Goal: Task Accomplishment & Management: Use online tool/utility

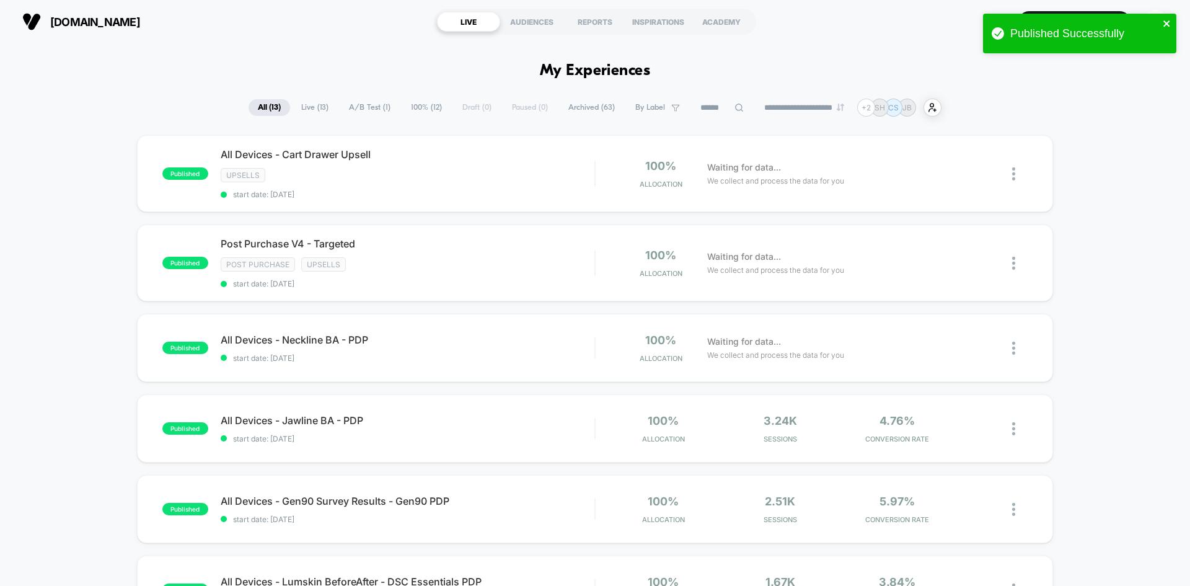
click at [1161, 20] on div "Published Successfully" at bounding box center [1079, 34] width 193 height 40
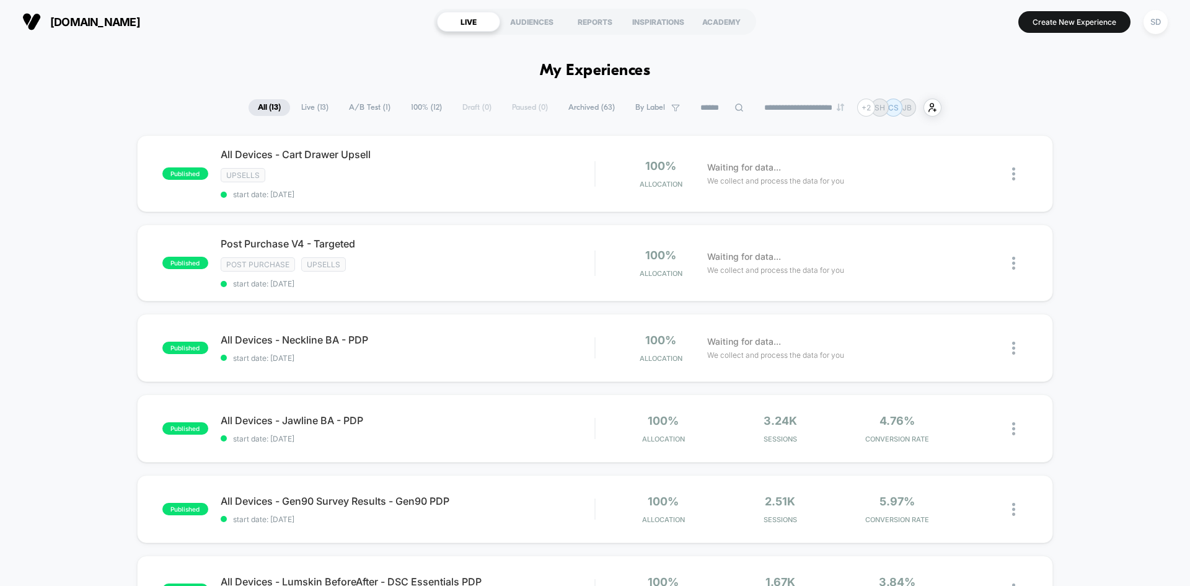
click at [1048, 24] on div "Published Successfully" at bounding box center [1079, 36] width 198 height 51
click at [1145, 25] on div "SD" at bounding box center [1155, 22] width 24 height 24
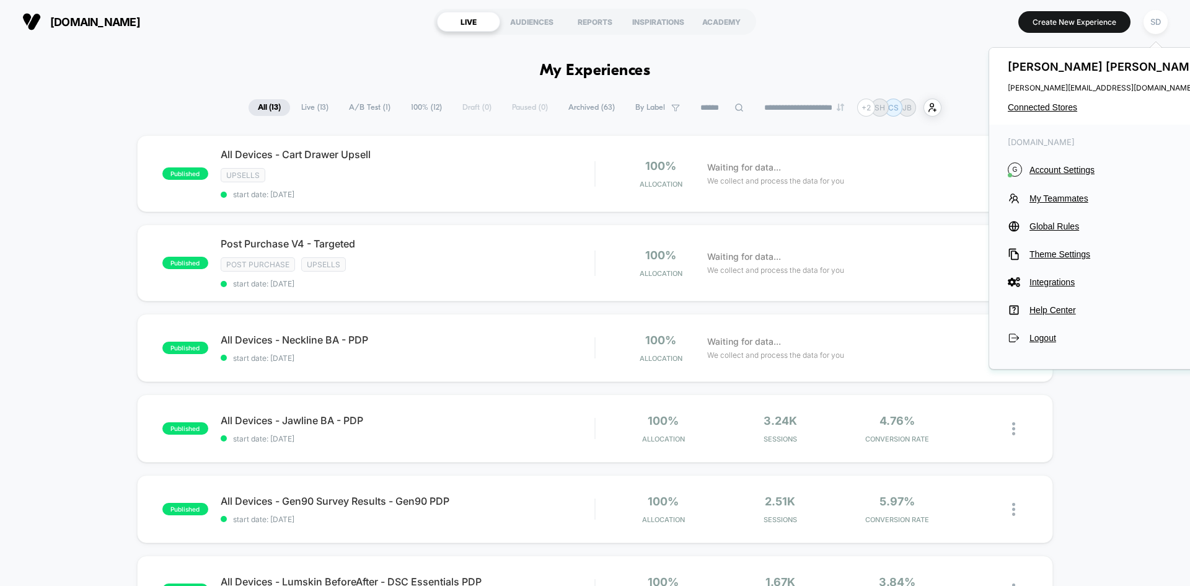
click at [1050, 100] on div "[PERSON_NAME] [PERSON_NAME][EMAIL_ADDRESS][DOMAIN_NAME] Connected Stores" at bounding box center [1105, 86] width 233 height 77
click at [1047, 108] on span "Connected Stores" at bounding box center [1105, 107] width 196 height 10
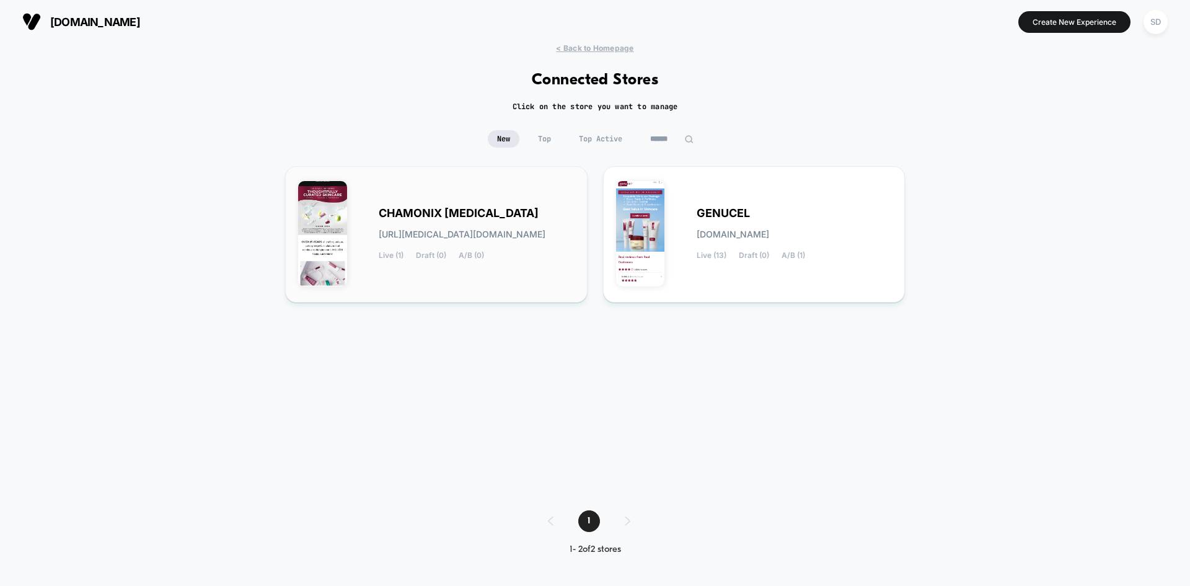
click at [479, 237] on span "[URL][MEDICAL_DATA][DOMAIN_NAME]" at bounding box center [462, 234] width 167 height 9
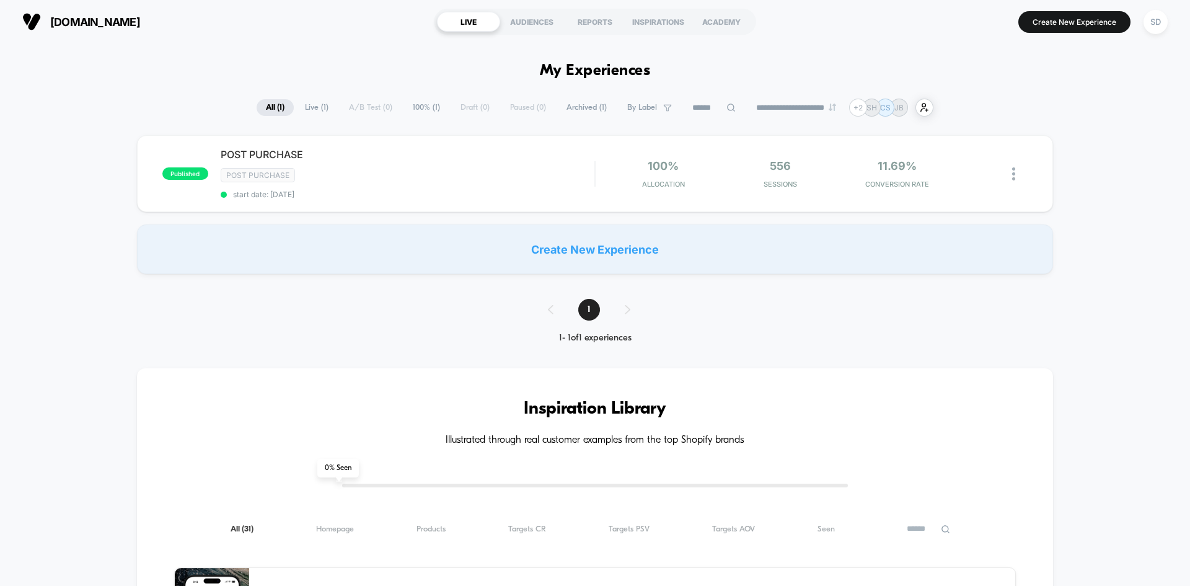
click at [579, 238] on div "Create New Experience" at bounding box center [595, 249] width 916 height 50
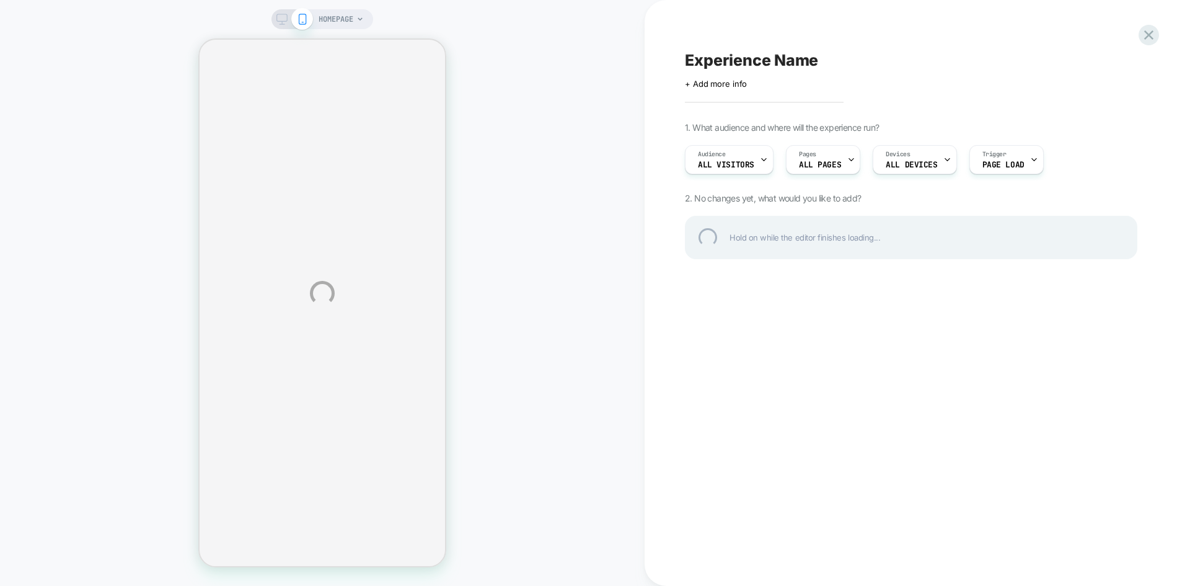
click at [742, 68] on div "Experience Name" at bounding box center [911, 60] width 452 height 19
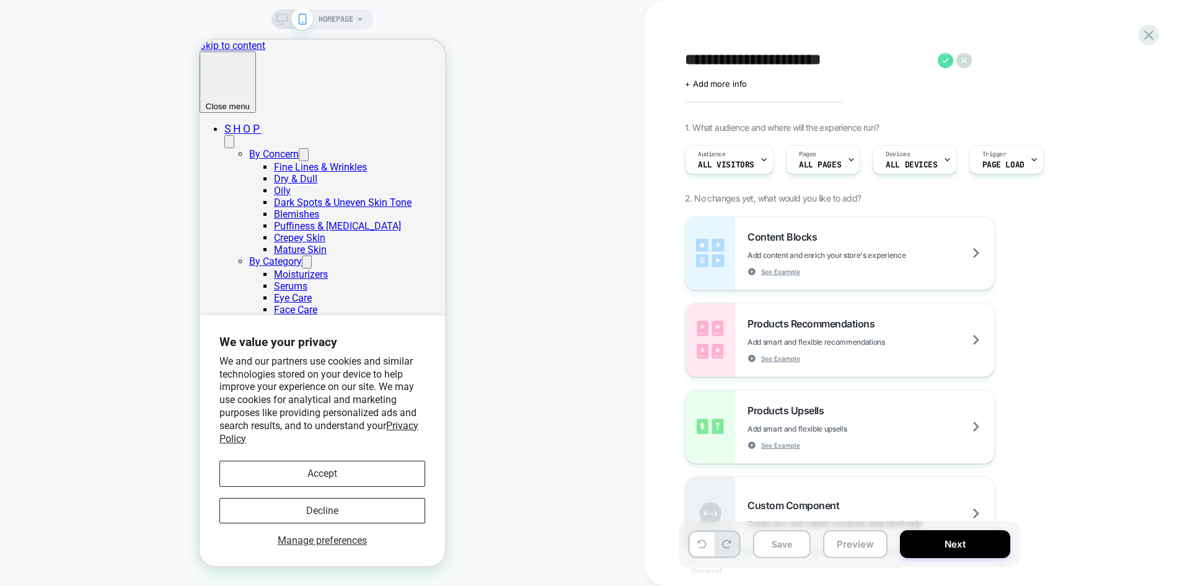
type textarea "**********"
click at [941, 62] on icon at bounding box center [944, 60] width 15 height 15
click at [829, 163] on span "ALL PAGES" at bounding box center [820, 164] width 42 height 9
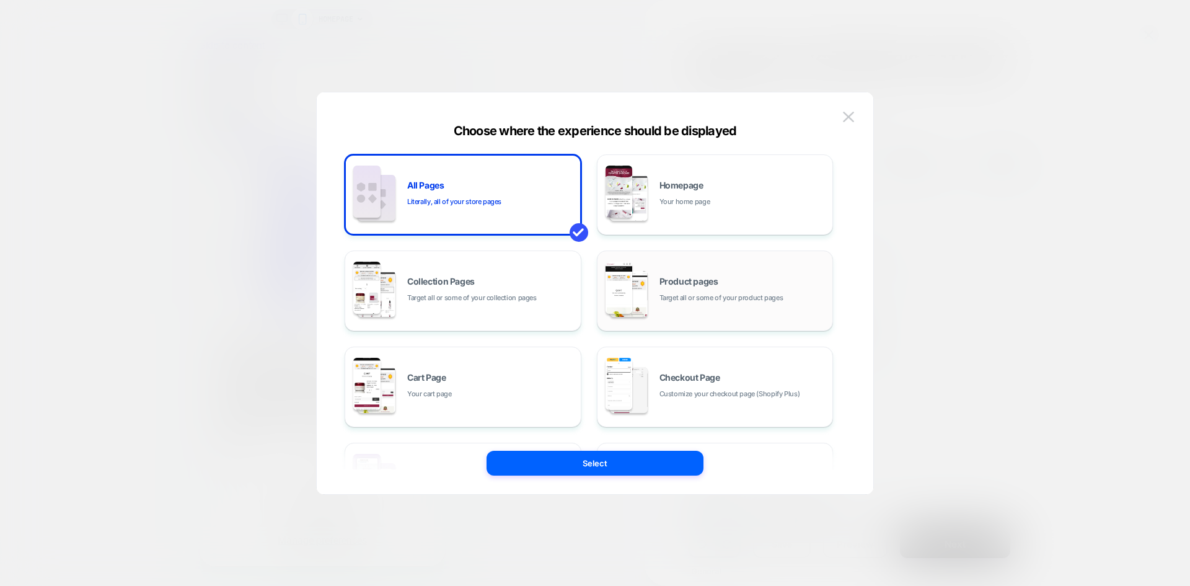
click at [749, 309] on div "Product pages Target all or some of your product pages" at bounding box center [715, 291] width 223 height 68
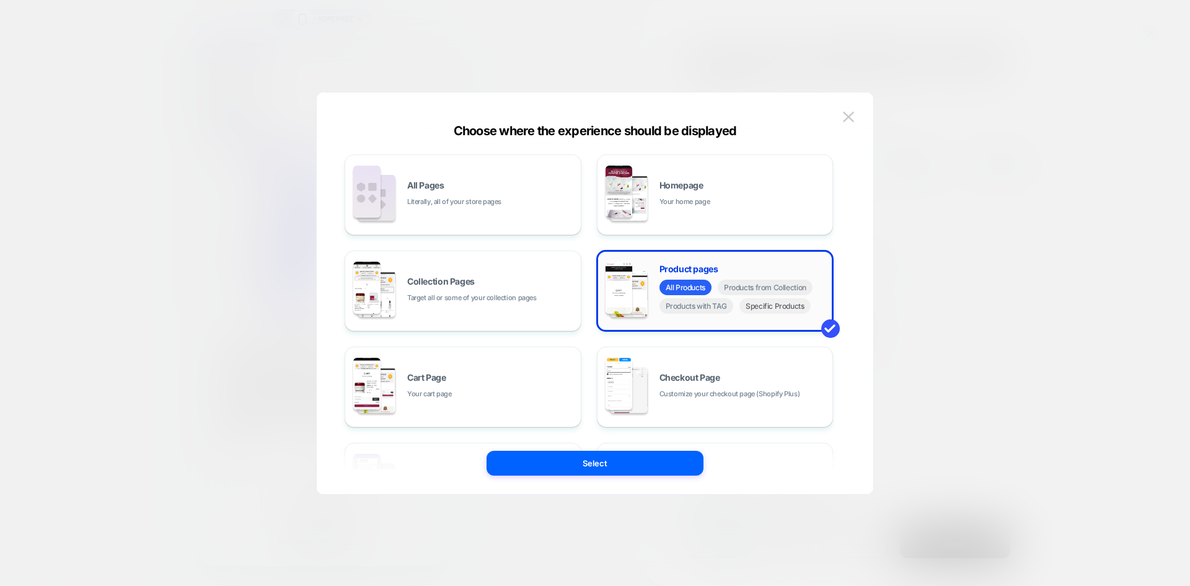
click at [778, 306] on span "Specific Products" at bounding box center [774, 305] width 71 height 15
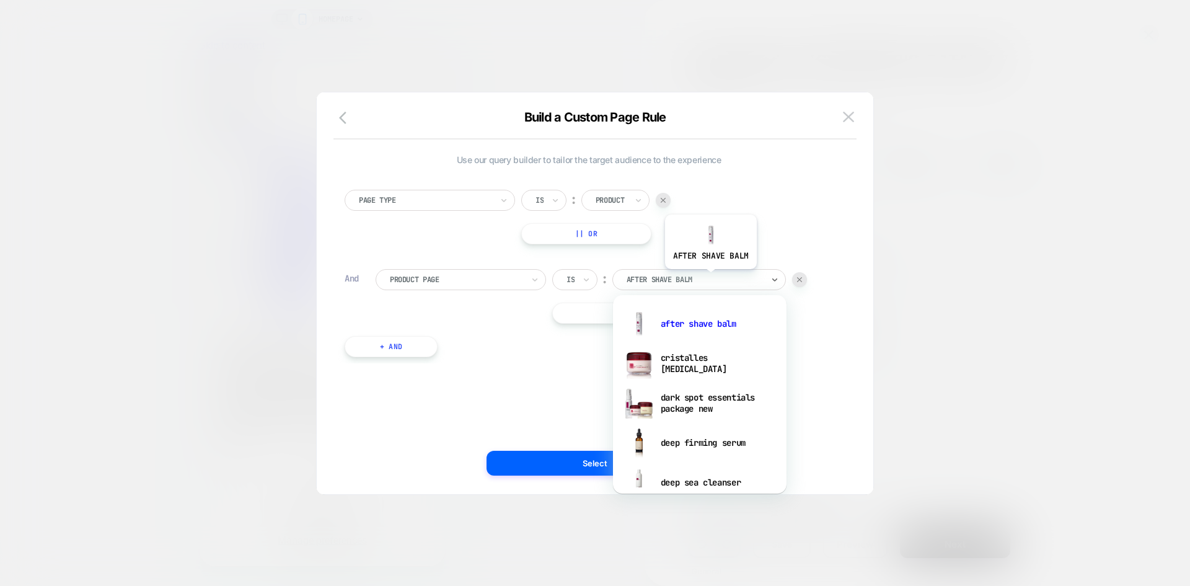
click at [709, 278] on div at bounding box center [694, 279] width 136 height 11
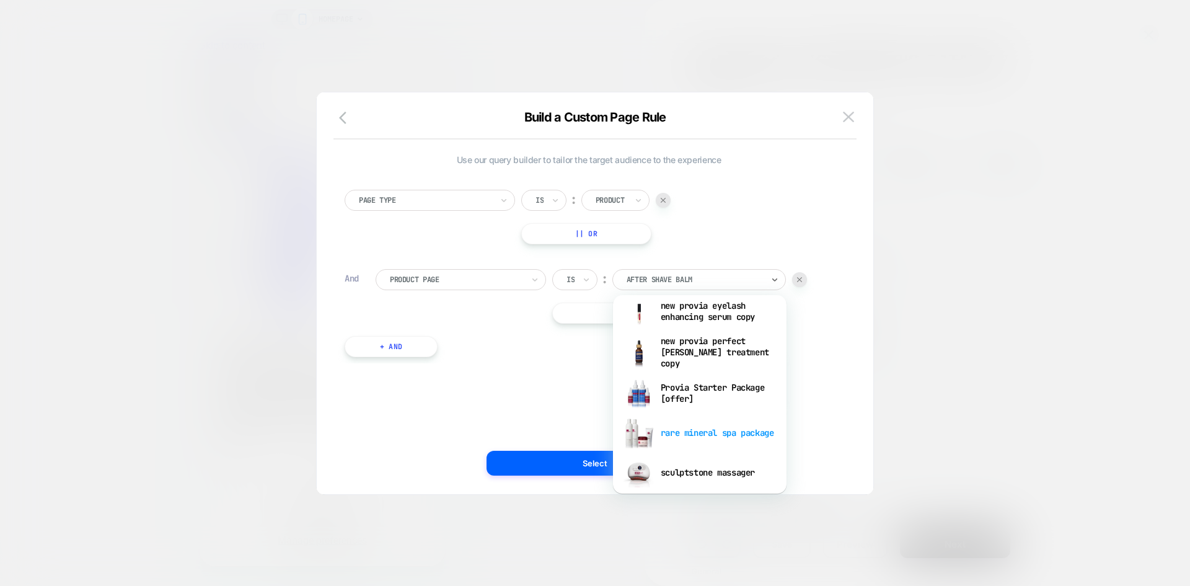
scroll to position [1673, 0]
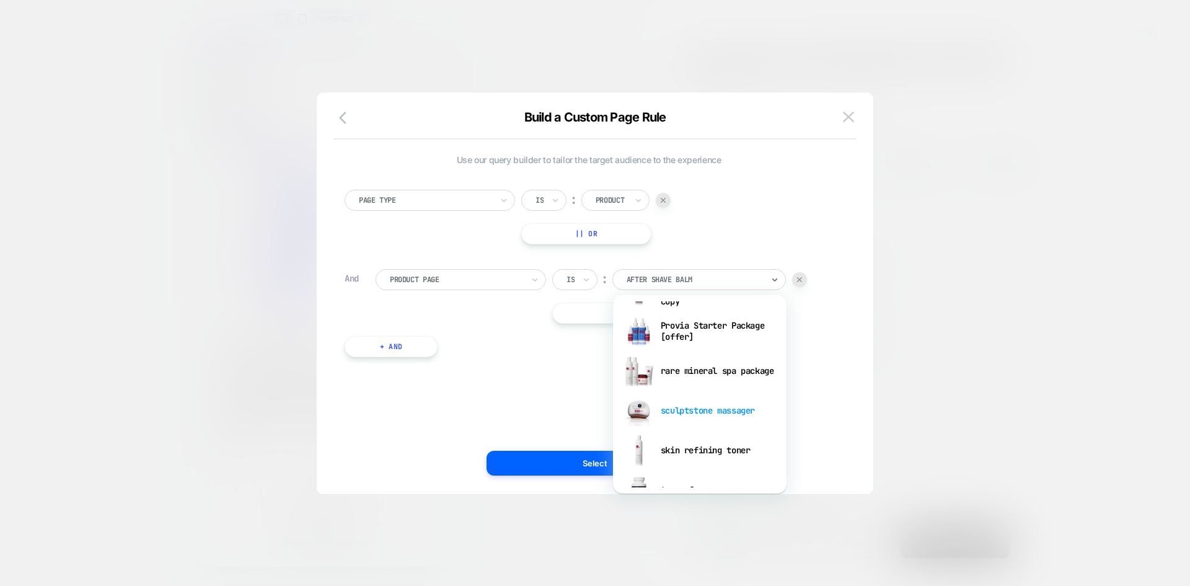
click at [723, 413] on div "sculptstone massager" at bounding box center [699, 410] width 161 height 40
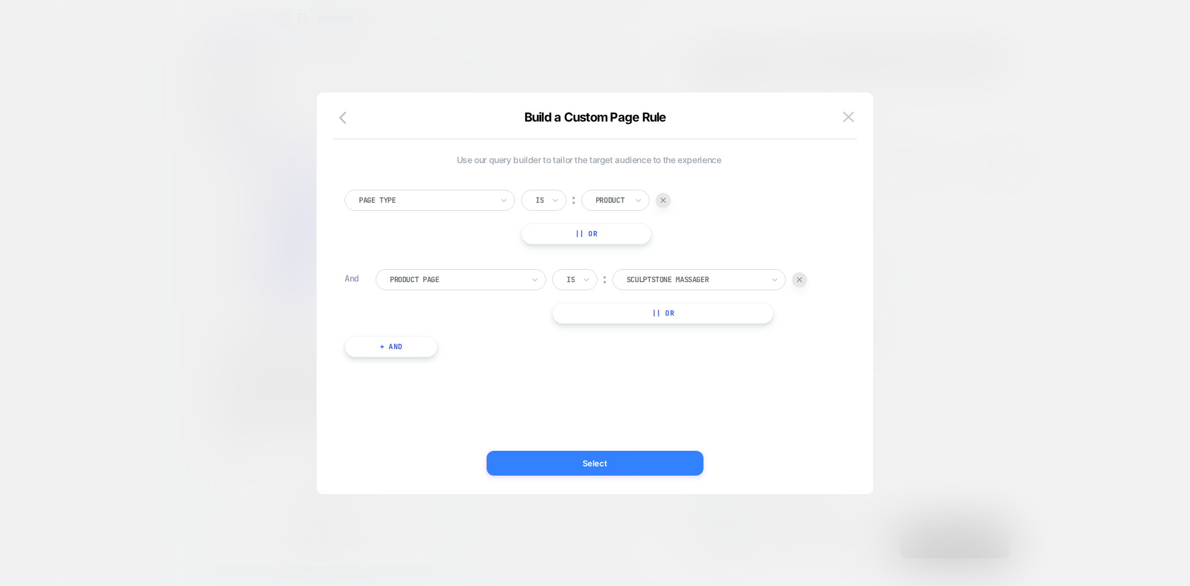
click at [623, 465] on button "Select" at bounding box center [594, 462] width 217 height 25
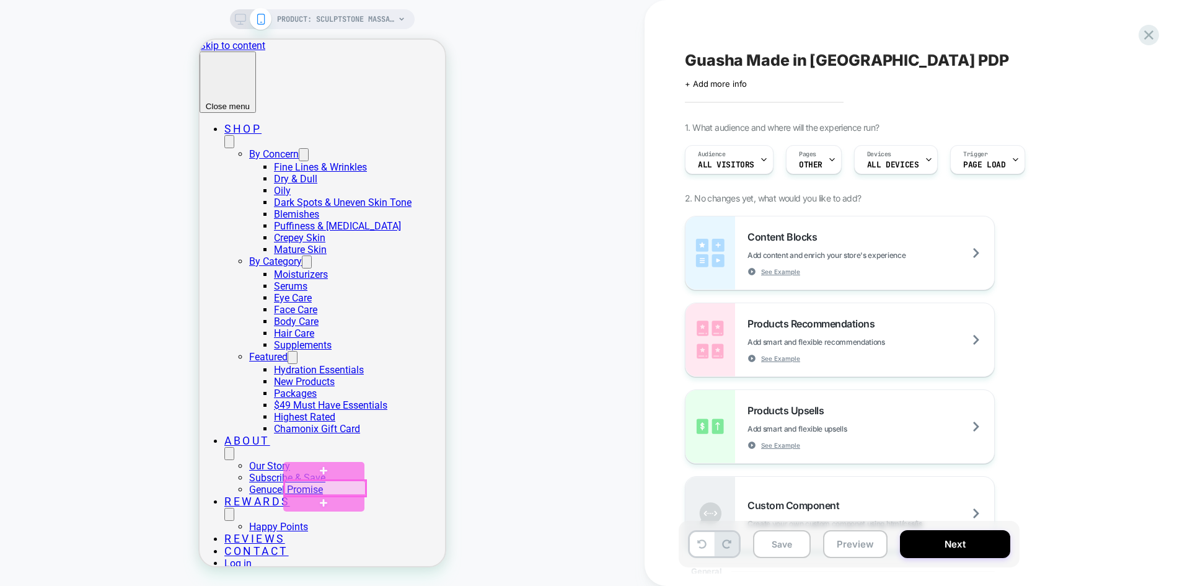
scroll to position [186, 0]
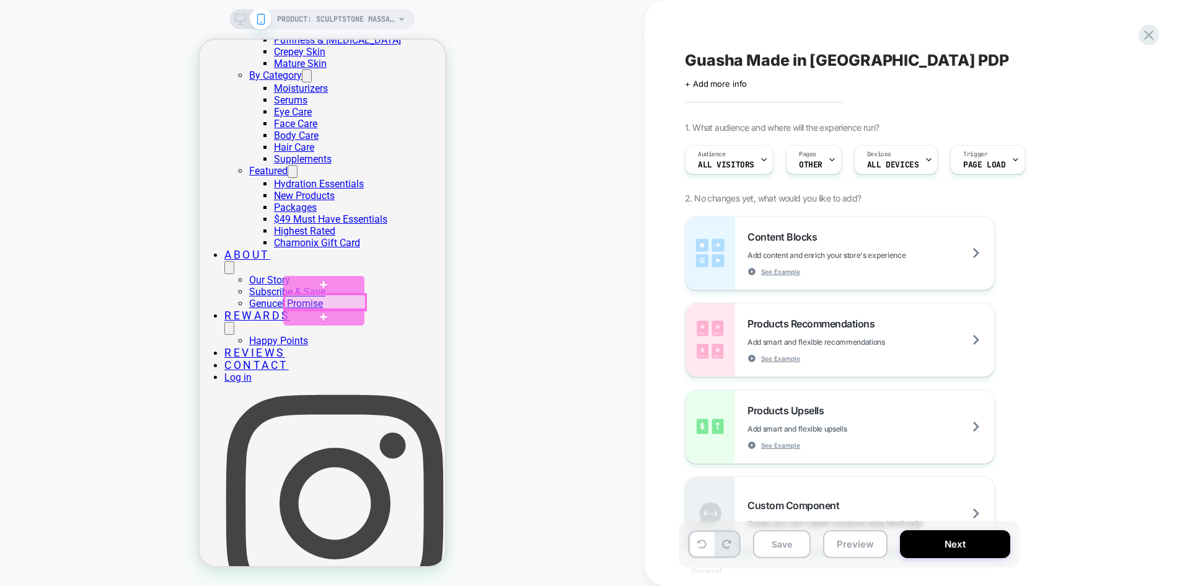
click at [326, 299] on div at bounding box center [324, 301] width 81 height 15
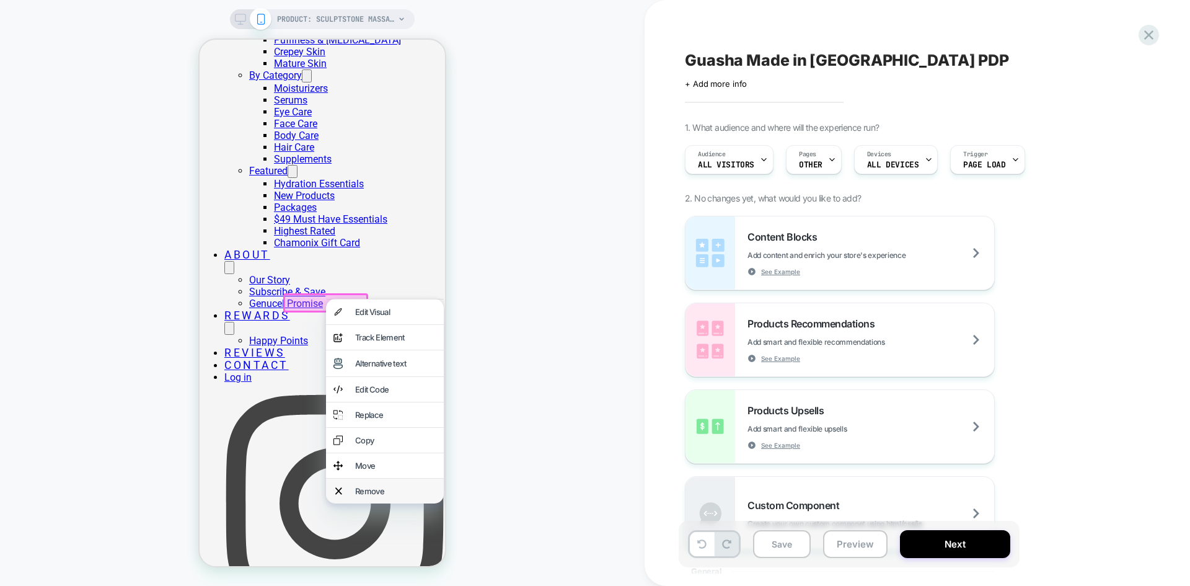
click at [364, 496] on div "Remove" at bounding box center [395, 491] width 81 height 10
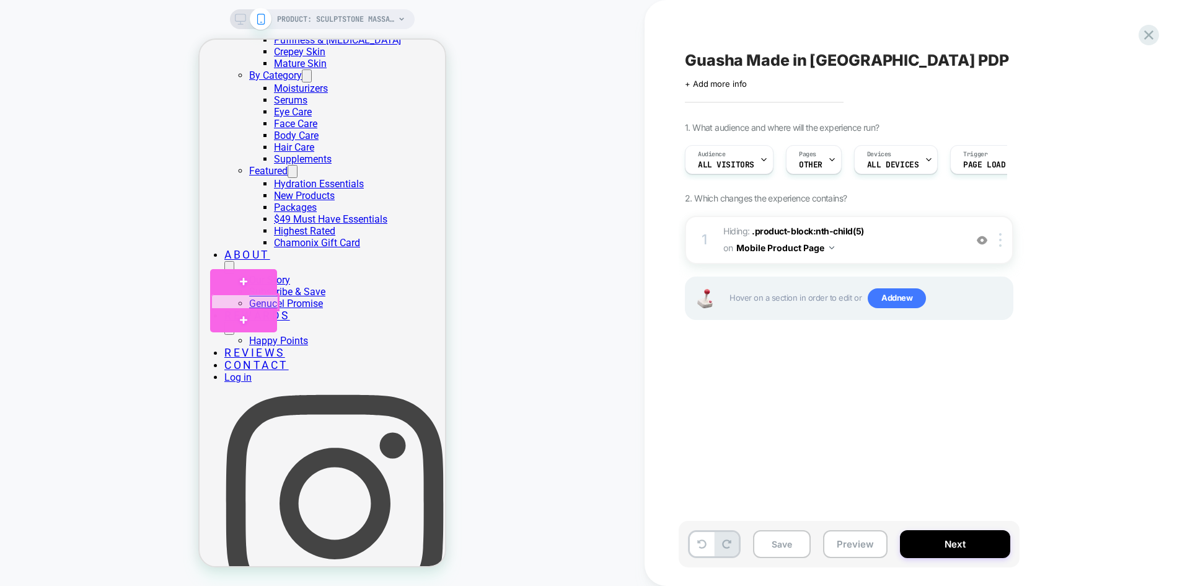
click at [258, 299] on div at bounding box center [244, 301] width 67 height 15
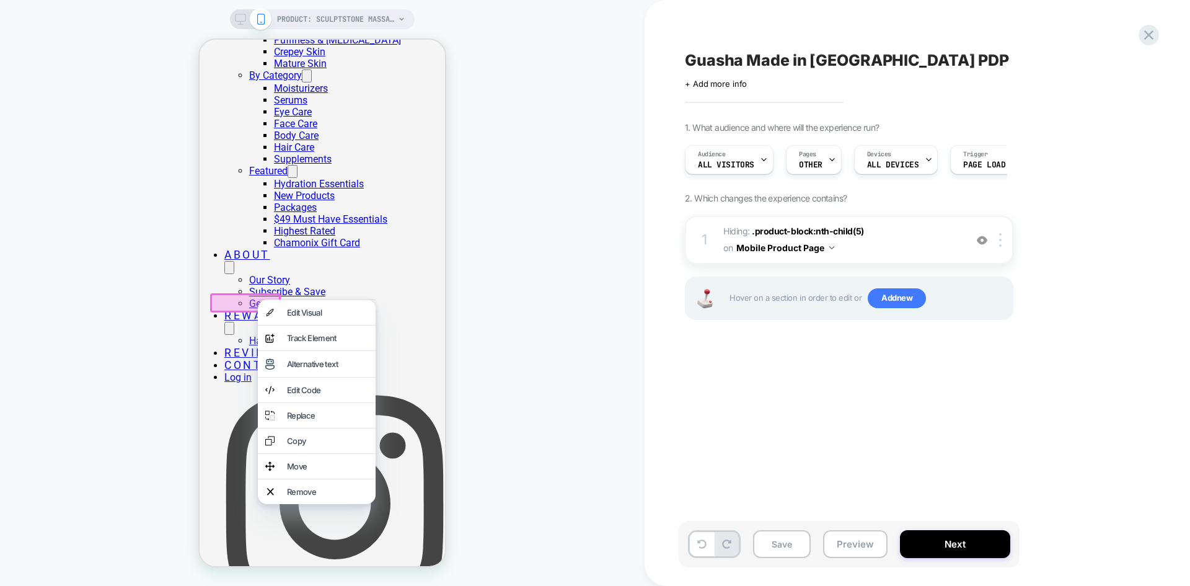
click at [318, 496] on div "Remove" at bounding box center [327, 491] width 81 height 10
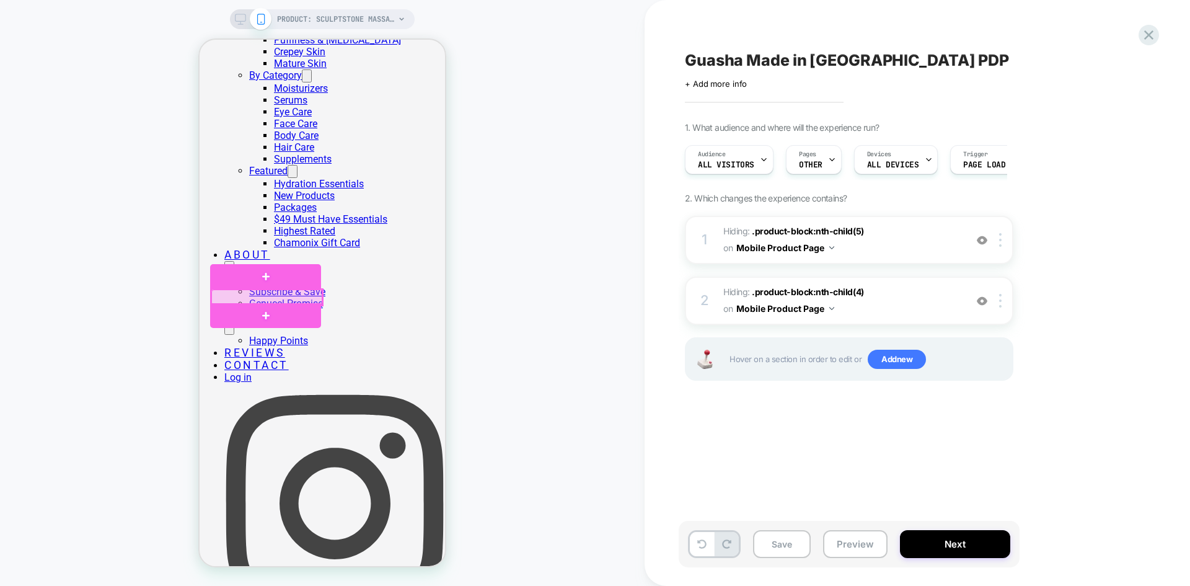
click at [291, 296] on div at bounding box center [266, 296] width 111 height 15
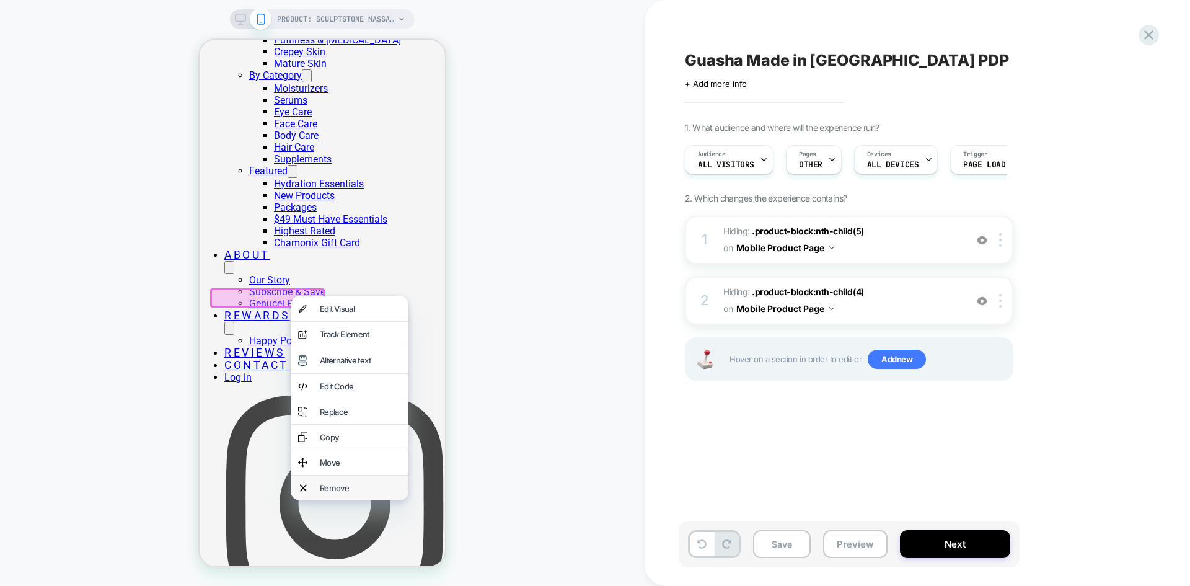
click at [337, 493] on div "Remove" at bounding box center [360, 488] width 81 height 10
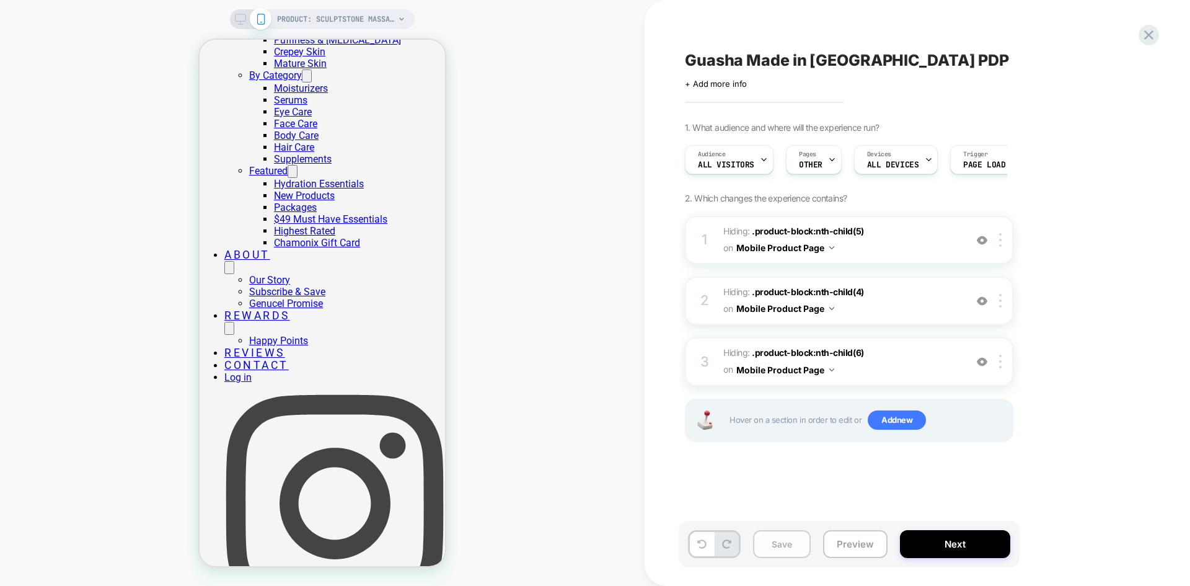
click at [771, 545] on button "Save" at bounding box center [782, 544] width 58 height 28
click at [246, 16] on div at bounding box center [251, 19] width 32 height 11
click at [239, 26] on div "PRODUCT: Sculptstone Massager" at bounding box center [322, 19] width 185 height 20
click at [237, 15] on icon at bounding box center [240, 19] width 11 height 11
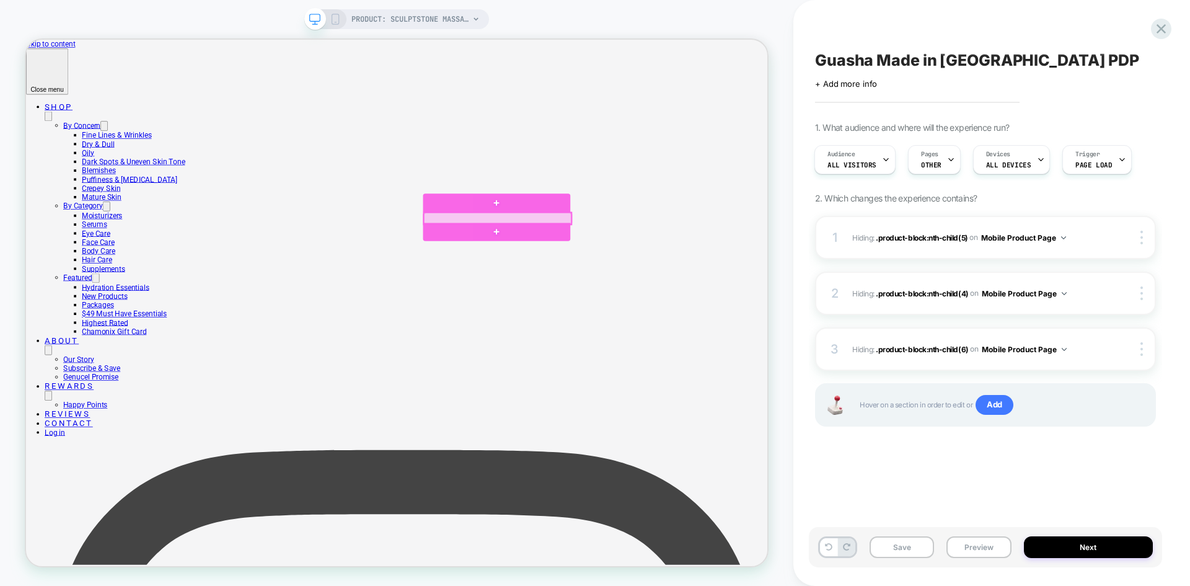
click at [595, 275] on div at bounding box center [654, 277] width 196 height 15
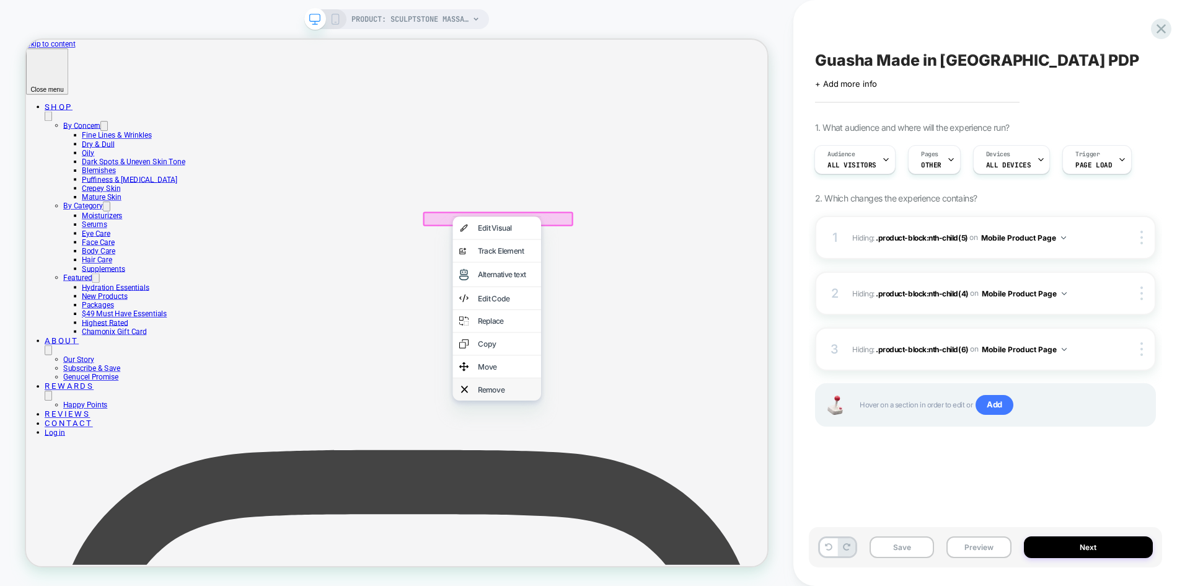
click at [639, 512] on div "Remove" at bounding box center [666, 505] width 76 height 12
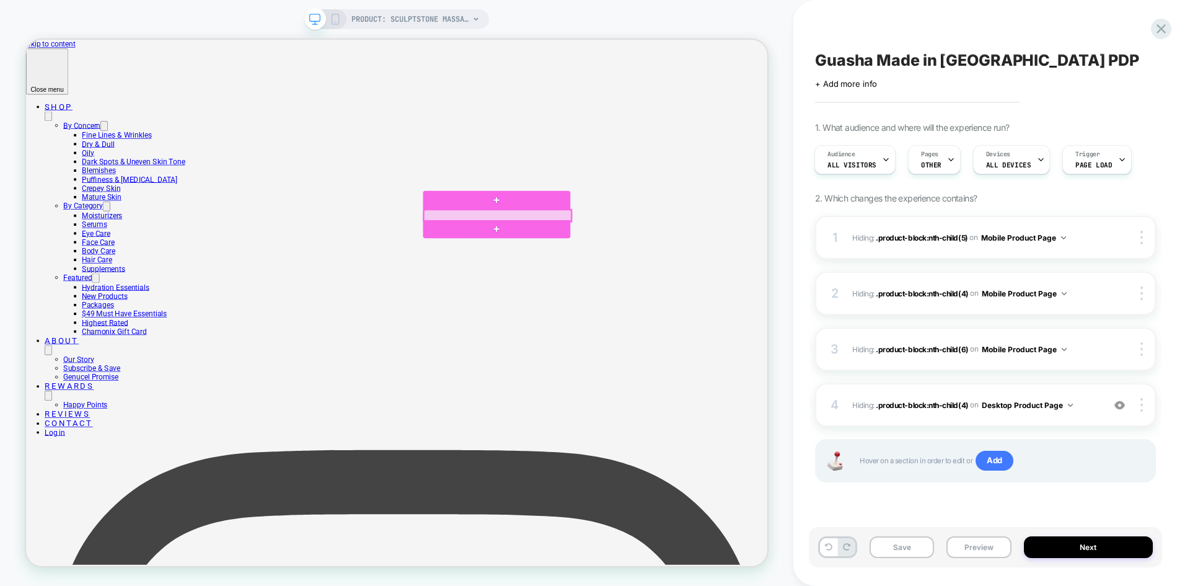
click at [633, 271] on div at bounding box center [654, 273] width 196 height 15
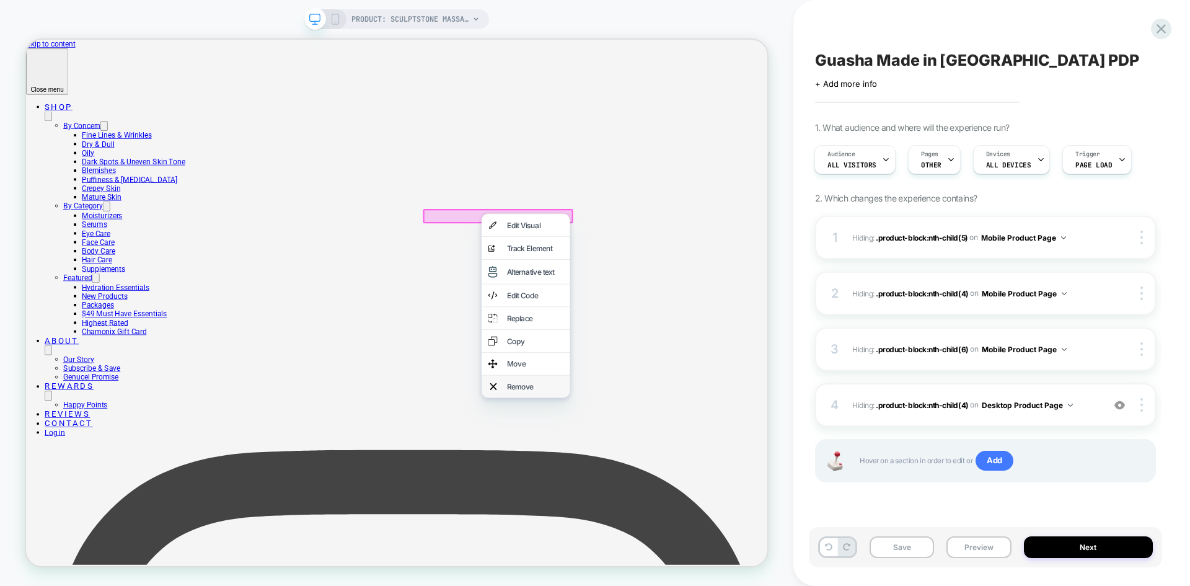
click at [664, 517] on div "Remove" at bounding box center [692, 502] width 118 height 30
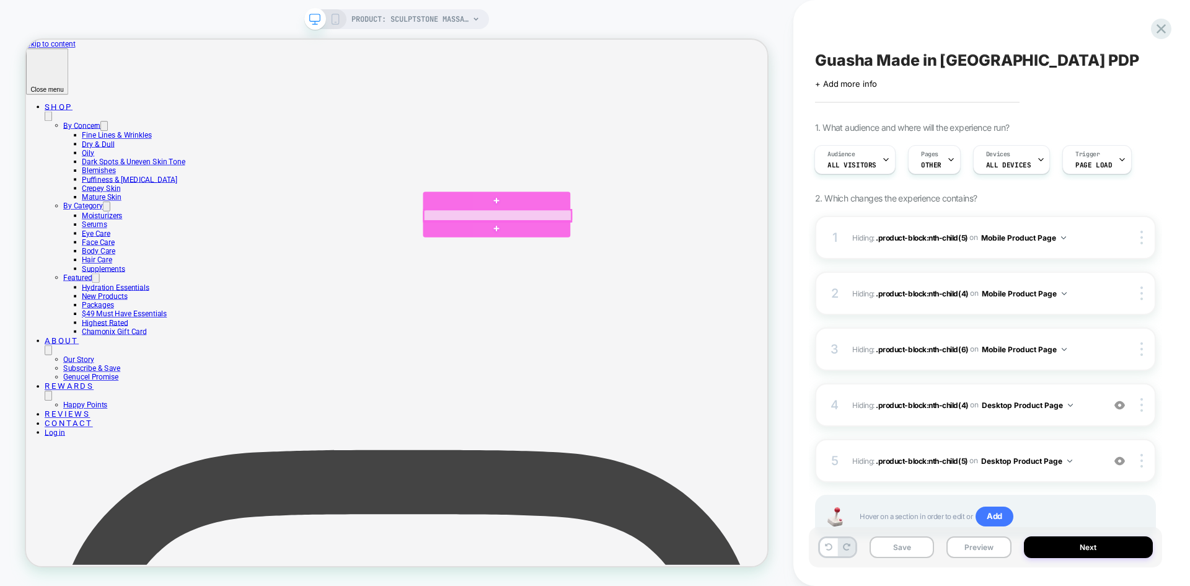
click at [641, 271] on div at bounding box center [654, 273] width 196 height 15
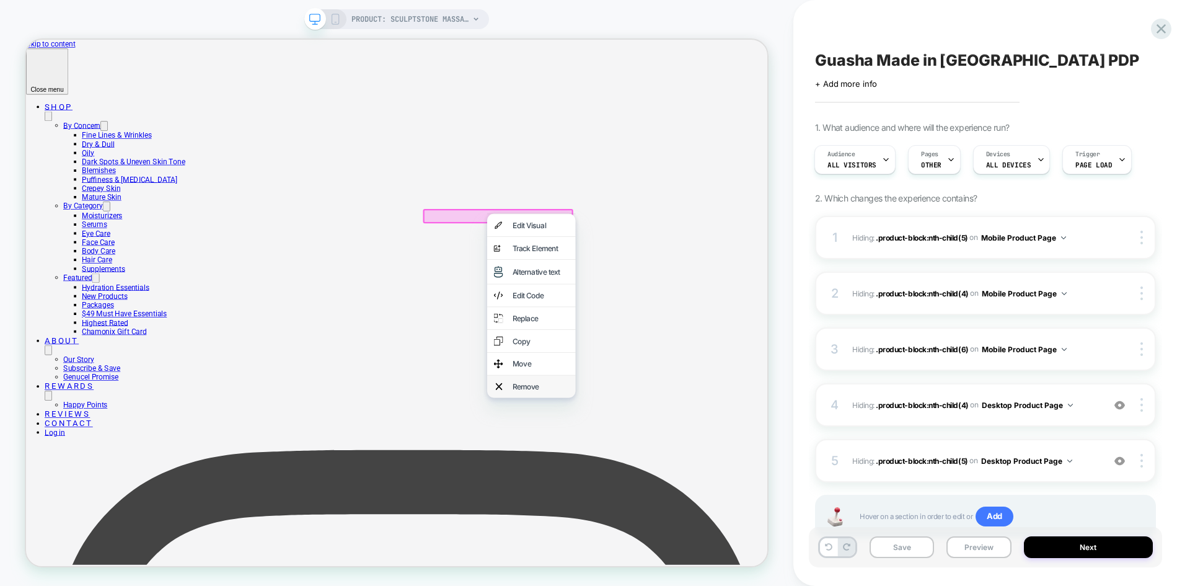
click at [681, 514] on div "Remove" at bounding box center [700, 502] width 118 height 30
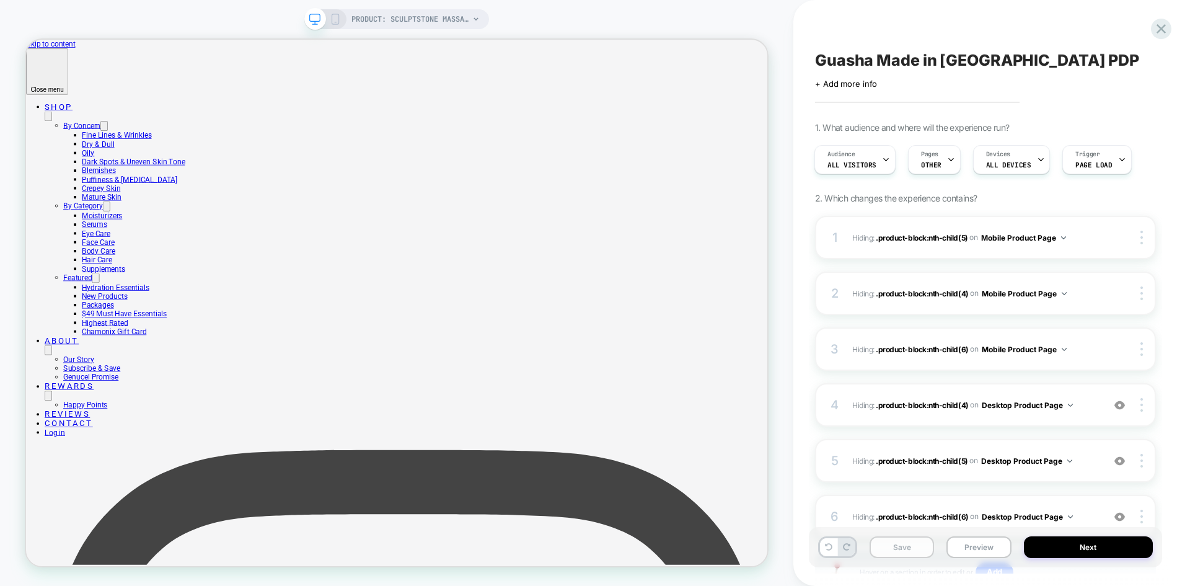
click at [917, 548] on button "Save" at bounding box center [901, 547] width 64 height 22
click at [947, 151] on div at bounding box center [951, 160] width 8 height 28
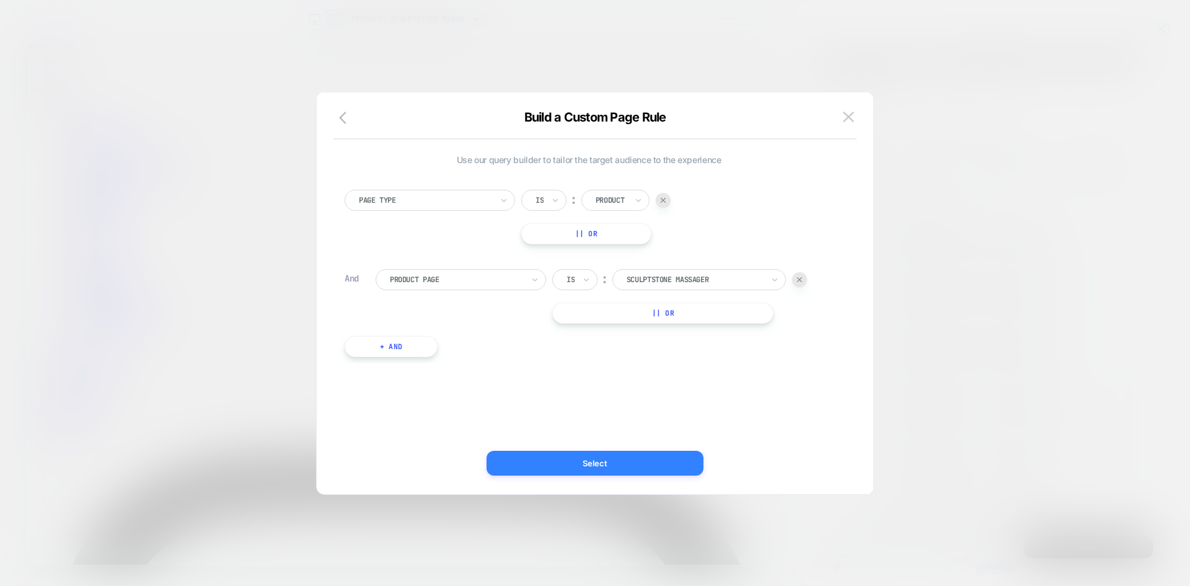
click at [619, 459] on button "Select" at bounding box center [594, 462] width 217 height 25
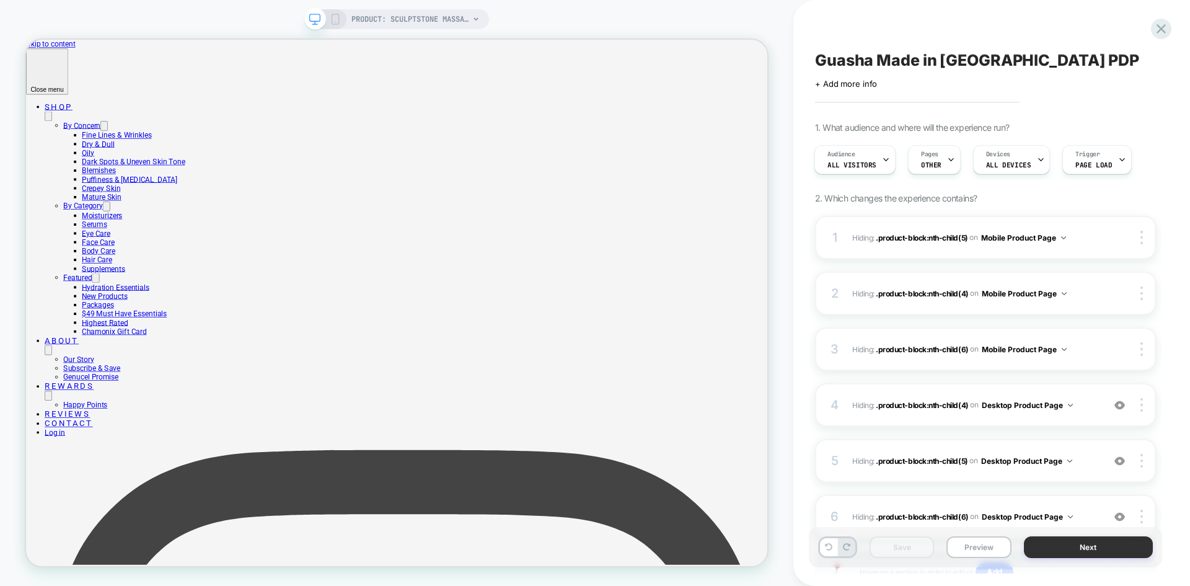
click at [1079, 547] on button "Next" at bounding box center [1089, 547] width 130 height 22
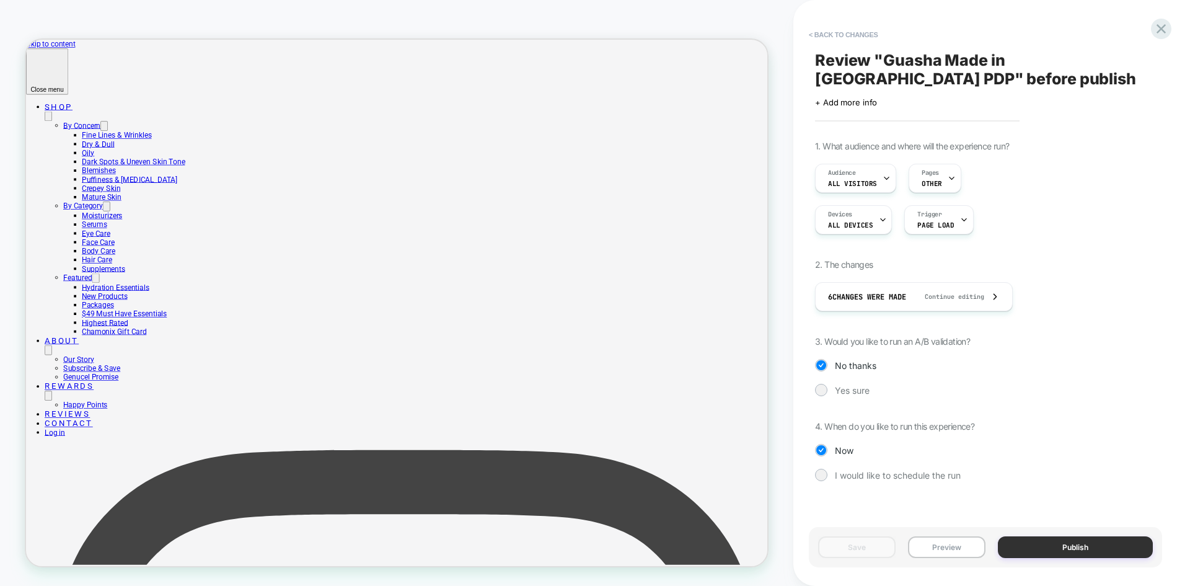
click at [1032, 540] on button "Publish" at bounding box center [1075, 547] width 155 height 22
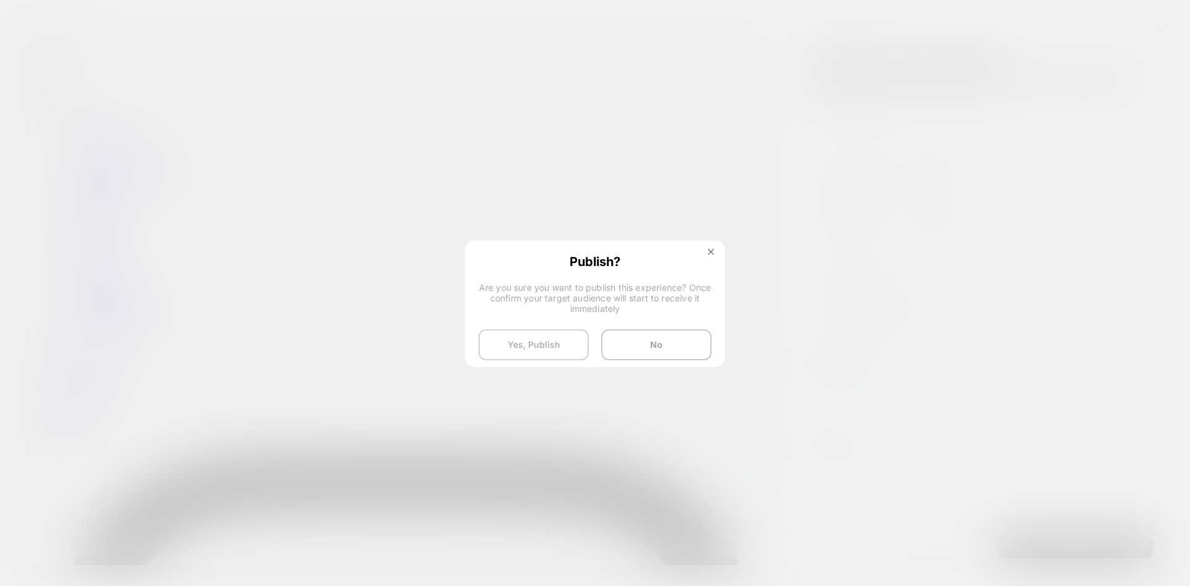
click at [546, 333] on button "Yes, Publish" at bounding box center [533, 344] width 110 height 31
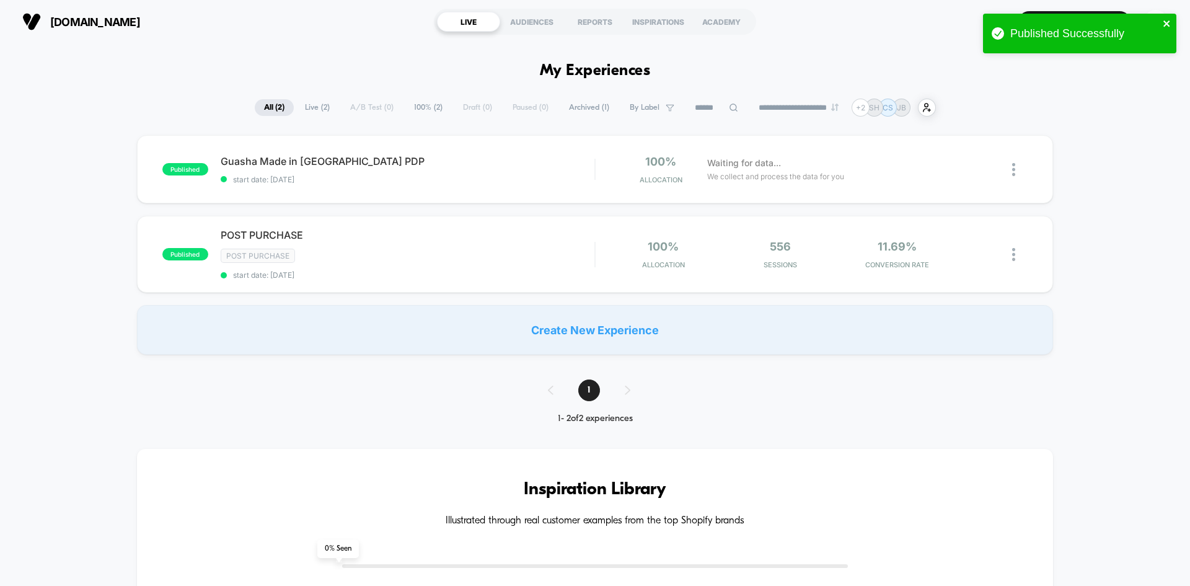
drag, startPoint x: 1164, startPoint y: 20, endPoint x: 1157, endPoint y: 24, distance: 7.8
click at [1164, 20] on icon "close" at bounding box center [1166, 24] width 9 height 10
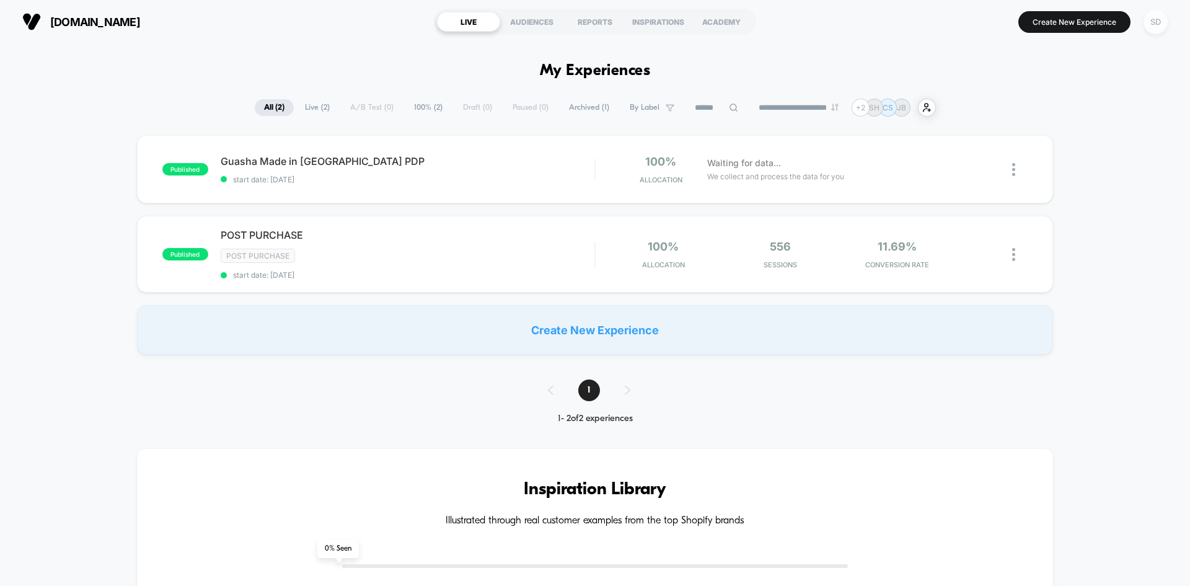
click at [1151, 18] on div "SD" at bounding box center [1155, 22] width 24 height 24
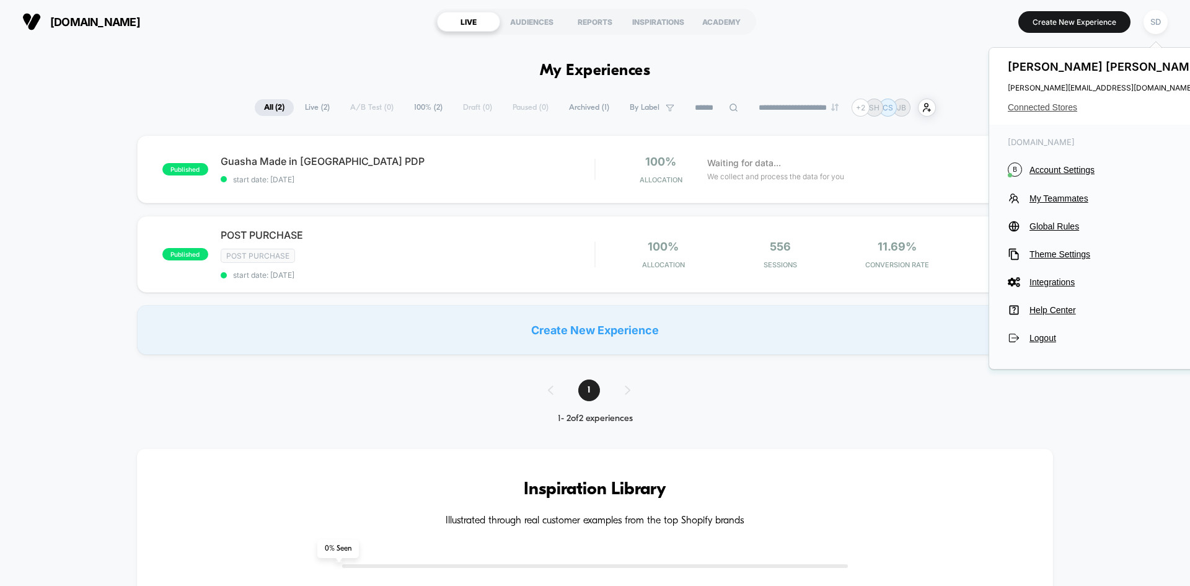
click at [1047, 105] on span "Connected Stores" at bounding box center [1105, 107] width 196 height 10
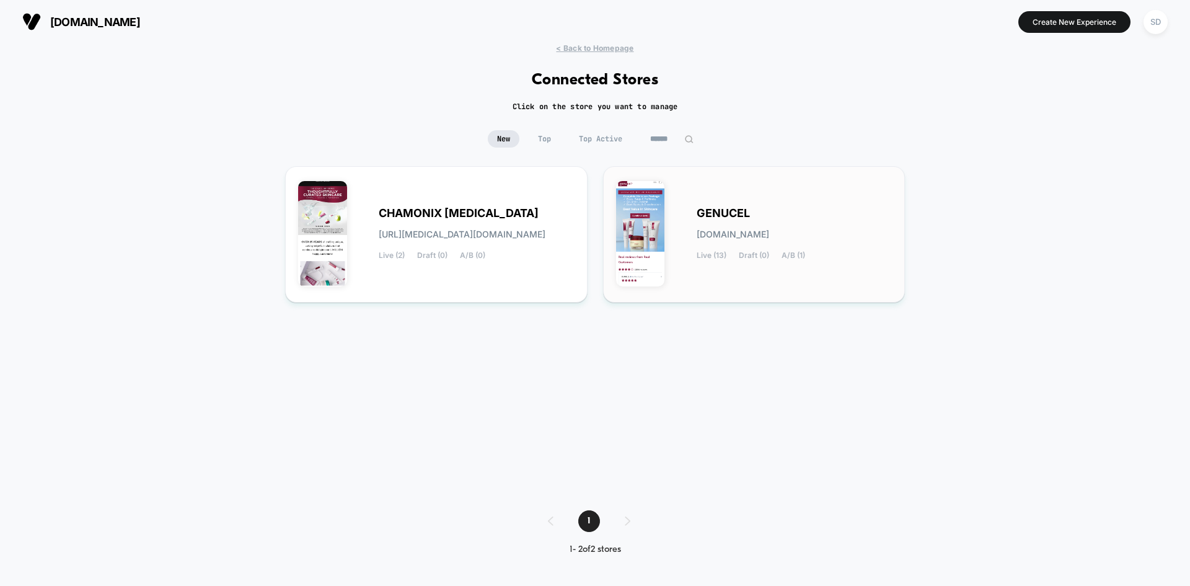
click at [689, 252] on div "GENUCEL [DOMAIN_NAME] Live (13) Draft (0) A/B (1)" at bounding box center [754, 234] width 276 height 110
